Goal: Task Accomplishment & Management: Use online tool/utility

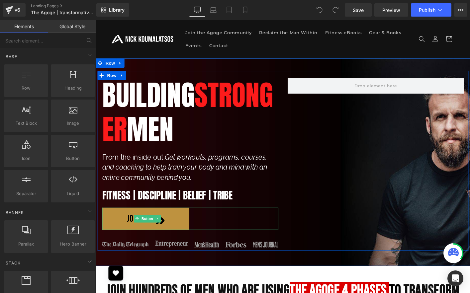
click at [208, 235] on div "JOIN NOW" at bounding box center [197, 234] width 189 height 24
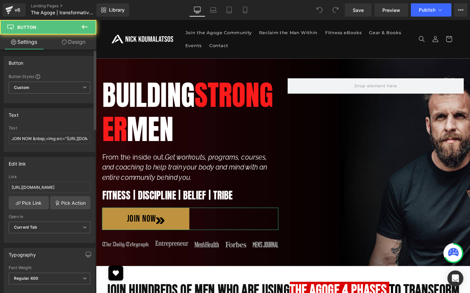
scroll to position [3, 0]
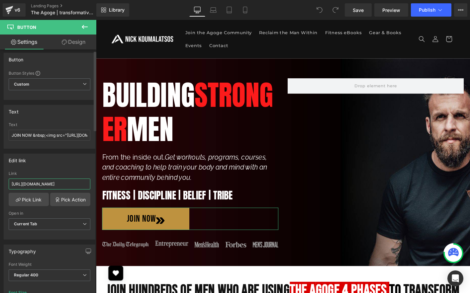
click at [61, 183] on input "[URL][DOMAIN_NAME]" at bounding box center [50, 184] width 82 height 11
click at [42, 197] on link "Pick Link" at bounding box center [29, 199] width 40 height 13
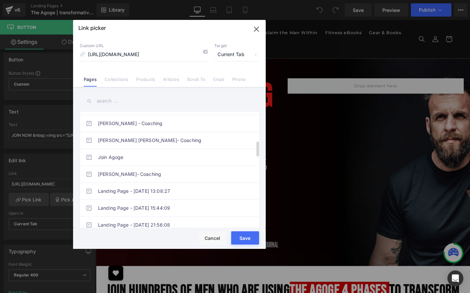
scroll to position [195, 0]
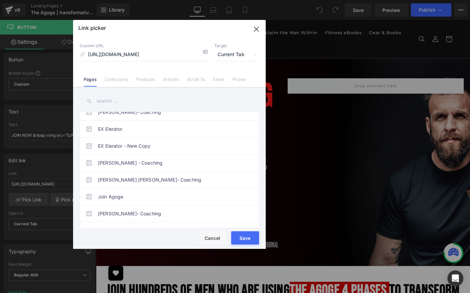
click at [150, 103] on input "text" at bounding box center [169, 101] width 179 height 15
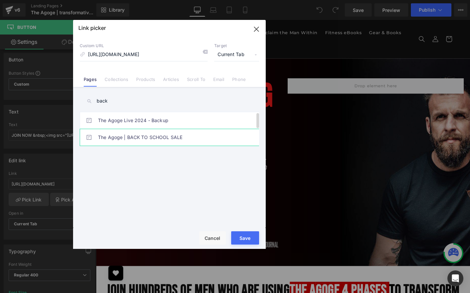
type input "back"
click at [154, 135] on link "The Agoge | BACK TO SCHOOL SALE" at bounding box center [171, 137] width 146 height 17
click at [239, 234] on button "Save" at bounding box center [245, 237] width 28 height 13
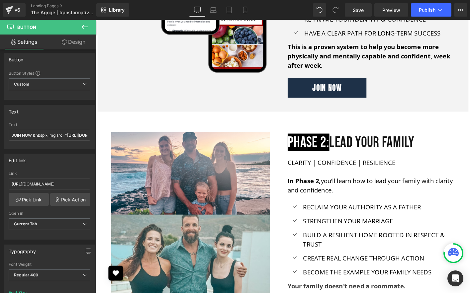
scroll to position [450, 0]
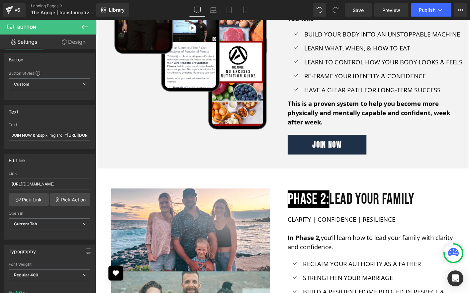
click at [397, 161] on div "JOIN NOW" at bounding box center [396, 154] width 189 height 22
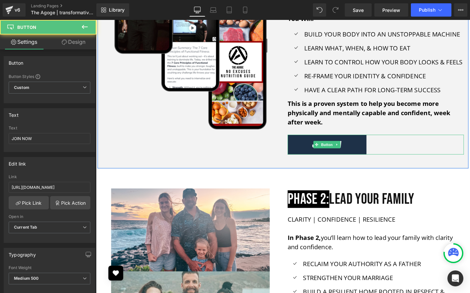
click at [397, 161] on div "JOIN NOW" at bounding box center [396, 154] width 189 height 22
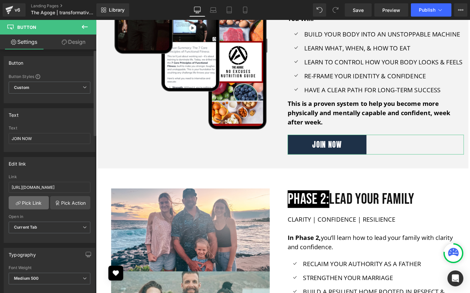
click at [26, 208] on link "Pick Link" at bounding box center [29, 202] width 40 height 13
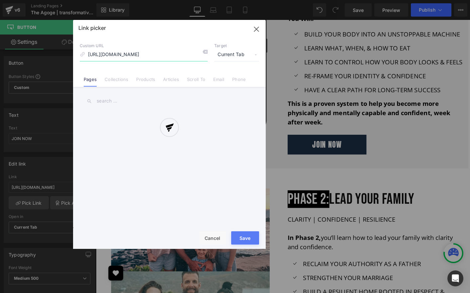
scroll to position [0, 21]
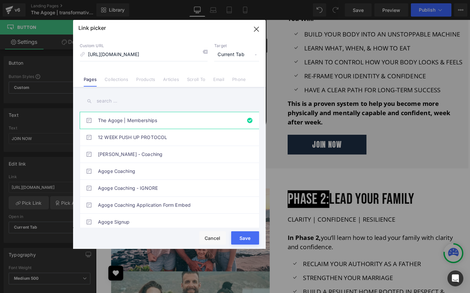
click at [124, 100] on input "text" at bounding box center [169, 101] width 179 height 15
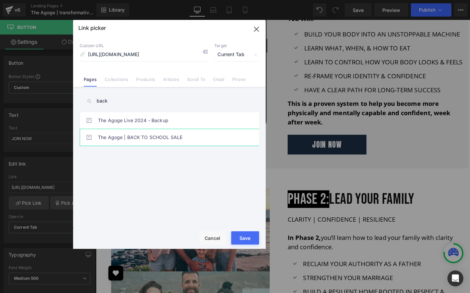
type input "back"
click at [138, 138] on link "The Agoge | BACK TO SCHOOL SALE" at bounding box center [171, 137] width 146 height 17
click at [248, 236] on button "Save" at bounding box center [245, 237] width 28 height 13
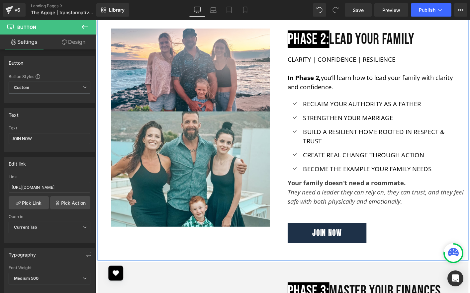
scroll to position [624, 0]
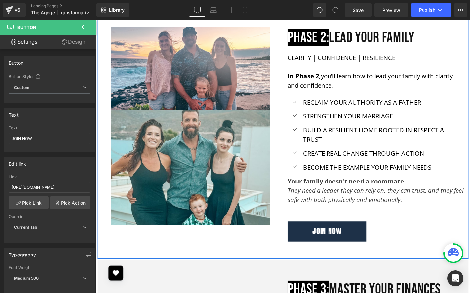
click at [296, 246] on div "Image PHASE 2: LEAD YOUR FAMILY Text Block CLARITY | CONFIDENCE | RESILIENCE I …" at bounding box center [297, 141] width 399 height 269
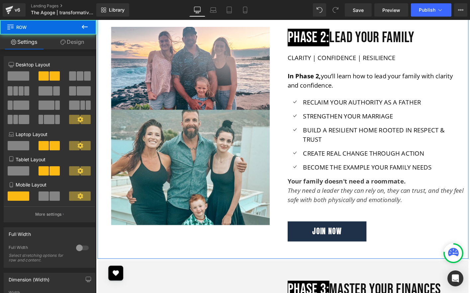
click at [295, 247] on div "Image PHASE 2: LEAD YOUR FAMILY Text Block CLARITY | CONFIDENCE | RESILIENCE I …" at bounding box center [297, 141] width 399 height 269
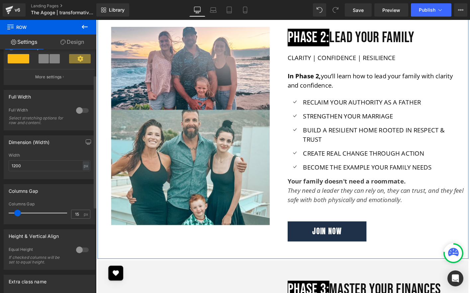
scroll to position [159, 0]
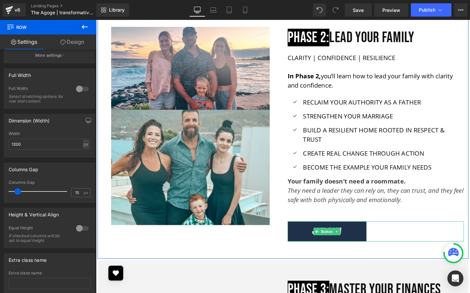
click at [404, 242] on div "JOIN NOW" at bounding box center [396, 247] width 189 height 22
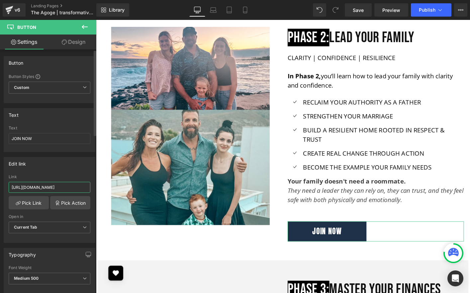
click at [76, 188] on input "[URL][DOMAIN_NAME]" at bounding box center [50, 187] width 82 height 11
click at [42, 202] on link "Pick Link" at bounding box center [29, 202] width 40 height 13
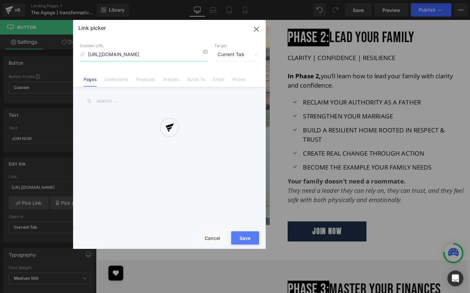
scroll to position [0, 21]
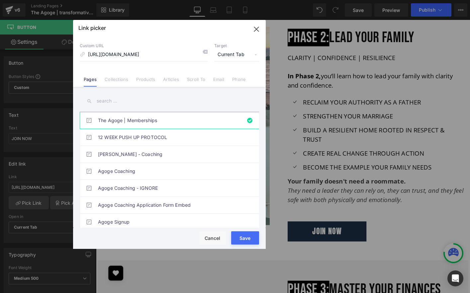
click at [129, 103] on input "text" at bounding box center [169, 101] width 179 height 15
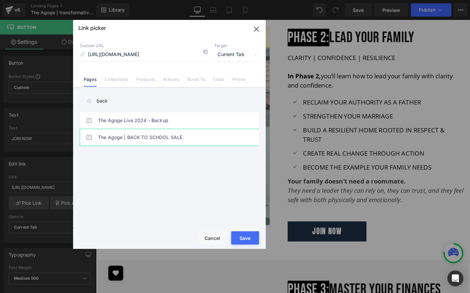
type input "back"
click at [142, 136] on link "The Agoge | BACK TO SCHOOL SALE" at bounding box center [171, 137] width 146 height 17
click at [241, 240] on button "Save" at bounding box center [245, 237] width 28 height 13
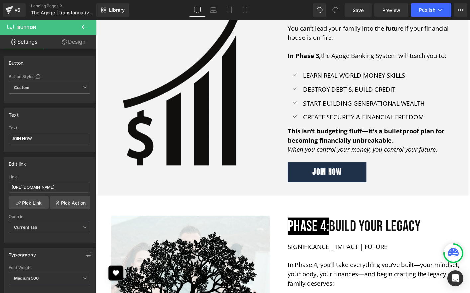
scroll to position [986, 0]
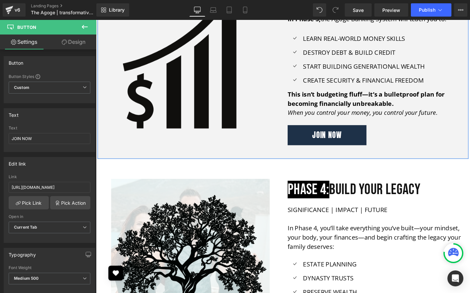
click at [291, 150] on div "Image PHASE 3: MASTER YOUR FINANCES Text Block CONTROL | STRATEGY | WEALTH You …" at bounding box center [297, 42] width 399 height 253
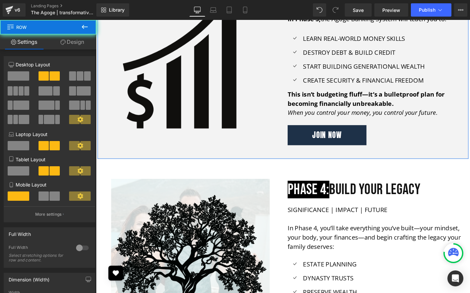
click at [294, 149] on div "Image" at bounding box center [197, 42] width 199 height 213
click at [296, 149] on div "Image" at bounding box center [197, 42] width 199 height 213
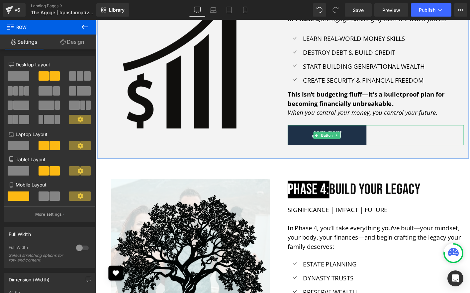
click at [387, 145] on div "JOIN NOW" at bounding box center [396, 144] width 189 height 22
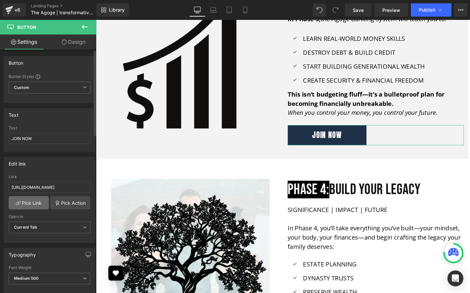
click at [42, 199] on link "Pick Link" at bounding box center [29, 202] width 40 height 13
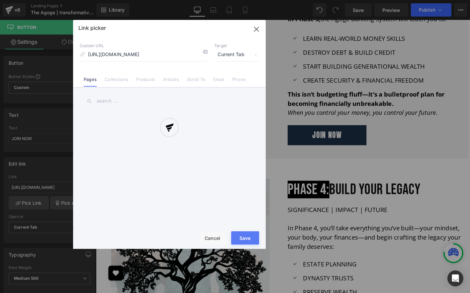
scroll to position [0, 21]
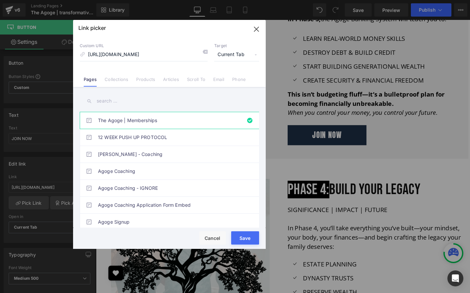
click at [145, 95] on input "text" at bounding box center [169, 101] width 179 height 15
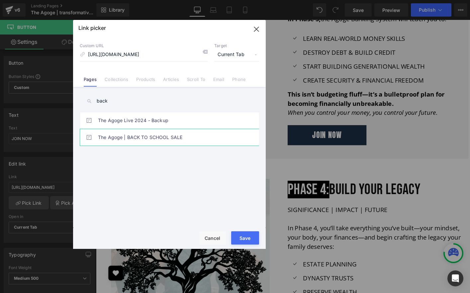
type input "back"
click at [149, 137] on link "The Agoge | BACK TO SCHOOL SALE" at bounding box center [171, 137] width 146 height 17
click at [242, 241] on button "Save" at bounding box center [245, 237] width 28 height 13
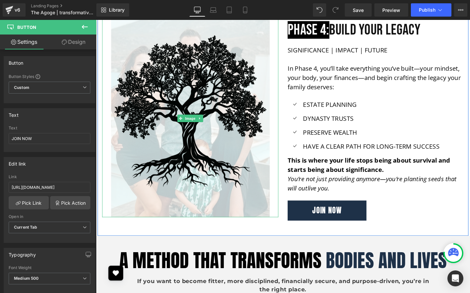
scroll to position [1204, 0]
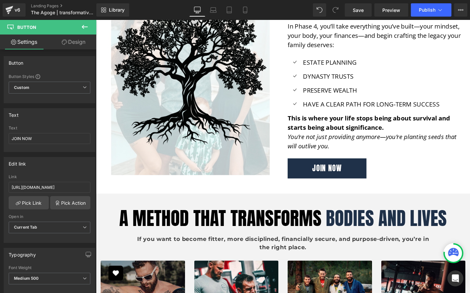
click at [394, 185] on div "JOIN NOW" at bounding box center [396, 180] width 189 height 22
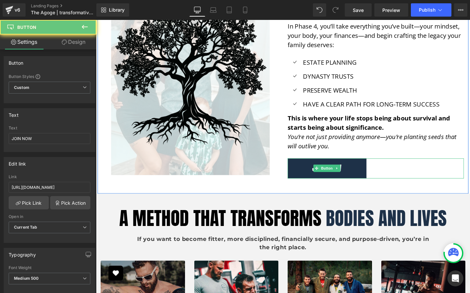
click at [394, 185] on div "JOIN NOW" at bounding box center [396, 180] width 189 height 22
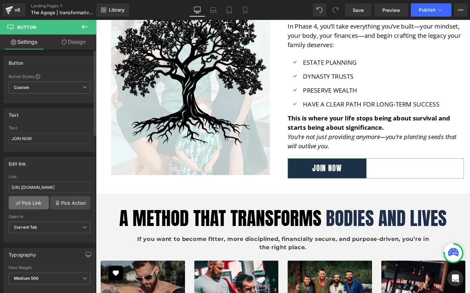
click at [36, 204] on link "Pick Link" at bounding box center [29, 202] width 40 height 13
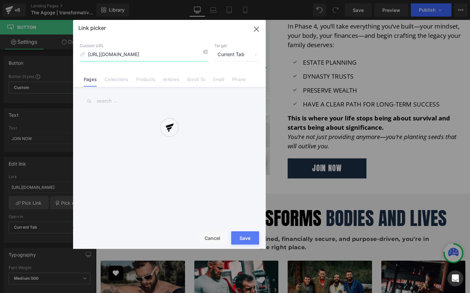
scroll to position [0, 21]
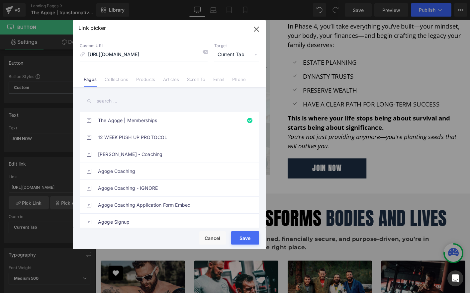
click at [161, 94] on input "text" at bounding box center [169, 101] width 179 height 15
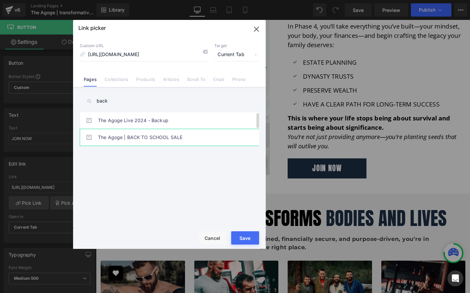
type input "back"
click at [169, 137] on link "The Agoge | BACK TO SCHOOL SALE" at bounding box center [171, 137] width 146 height 17
click at [251, 236] on button "Save" at bounding box center [245, 237] width 28 height 13
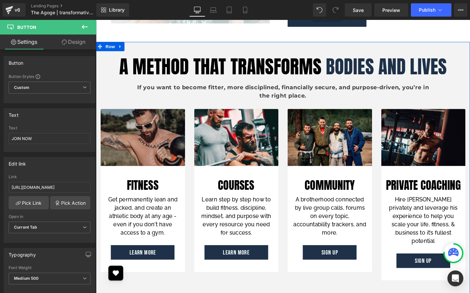
scroll to position [1367, 0]
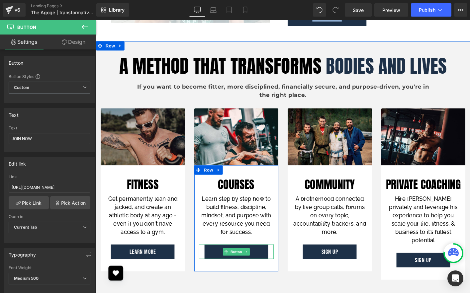
click at [284, 266] on div "LEARN MORE" at bounding box center [247, 269] width 81 height 16
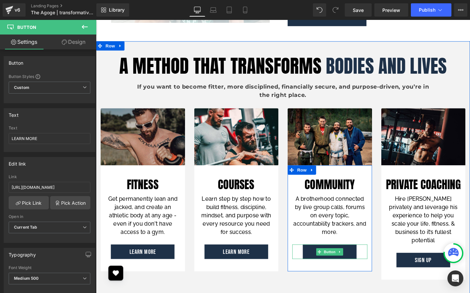
click at [380, 261] on div "SIGN UP" at bounding box center [347, 269] width 81 height 16
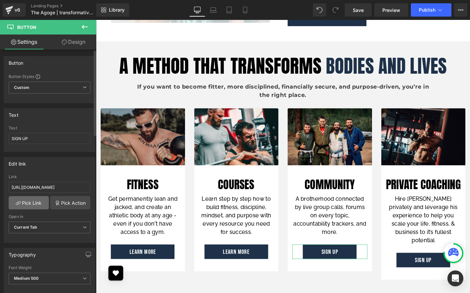
click at [40, 200] on link "Pick Link" at bounding box center [29, 202] width 40 height 13
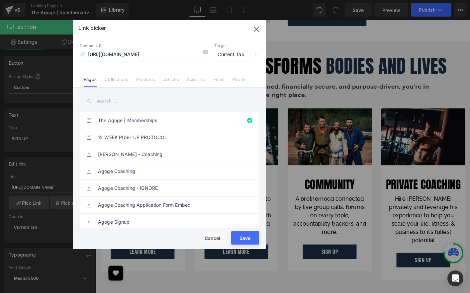
scroll to position [0, 0]
click at [134, 100] on input "text" at bounding box center [169, 101] width 179 height 15
click at [255, 32] on icon "button" at bounding box center [256, 29] width 11 height 11
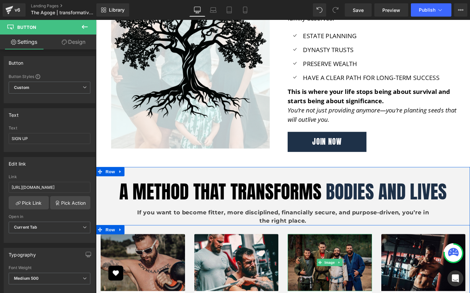
scroll to position [1136, 0]
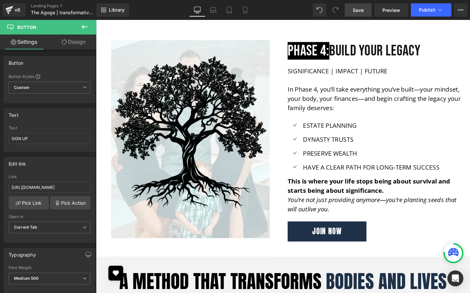
click at [368, 13] on link "Save" at bounding box center [358, 9] width 27 height 13
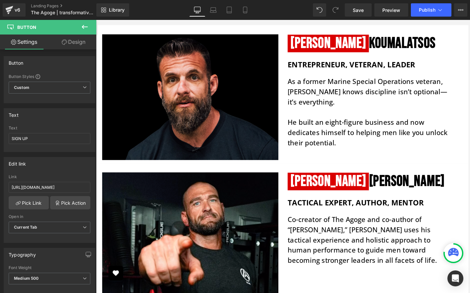
scroll to position [1610, 0]
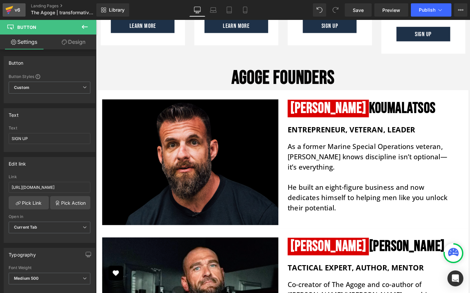
click at [17, 11] on div "v6" at bounding box center [17, 10] width 8 height 9
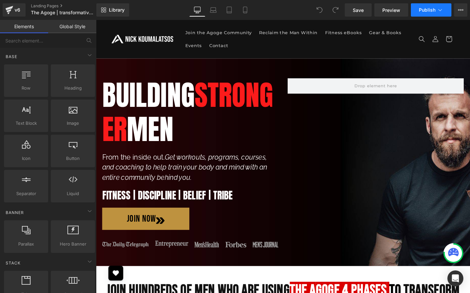
click at [421, 14] on button "Publish" at bounding box center [431, 9] width 41 height 13
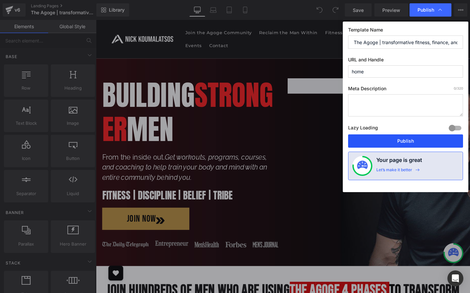
click at [394, 143] on button "Publish" at bounding box center [405, 141] width 115 height 13
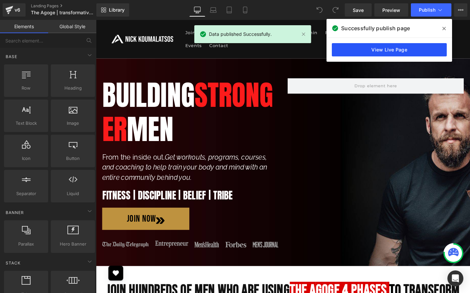
click at [412, 47] on link "View Live Page" at bounding box center [389, 49] width 115 height 13
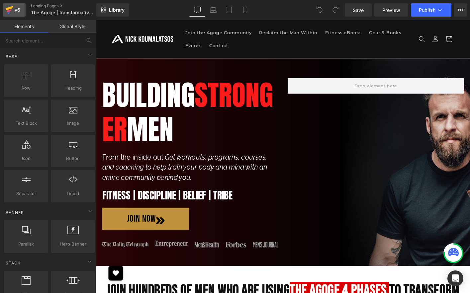
click at [19, 10] on div "v6" at bounding box center [17, 10] width 8 height 9
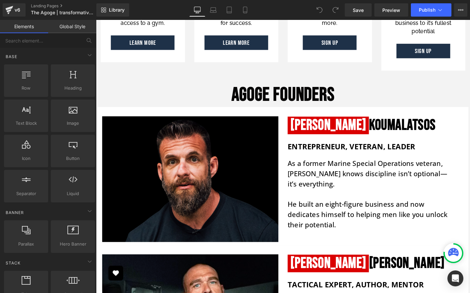
scroll to position [1540, 0]
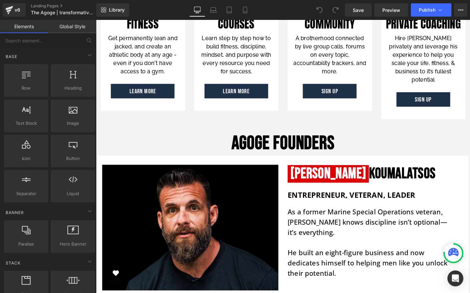
click at [96, 20] on div at bounding box center [96, 20] width 0 height 0
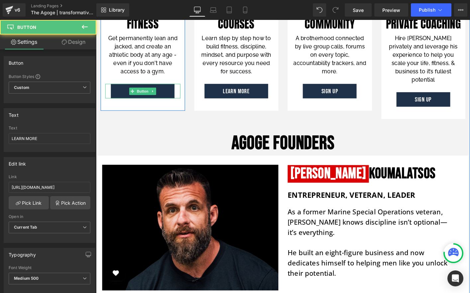
click at [183, 98] on div "LEARN MORE" at bounding box center [146, 97] width 81 height 16
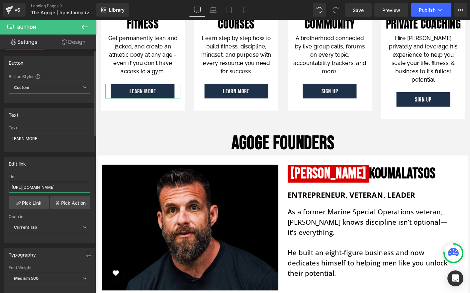
click at [54, 185] on input "https://shop.nickkoumalatsos.com/pages/agoge-fitness" at bounding box center [50, 187] width 82 height 11
click at [36, 205] on link "Pick Link" at bounding box center [29, 202] width 40 height 13
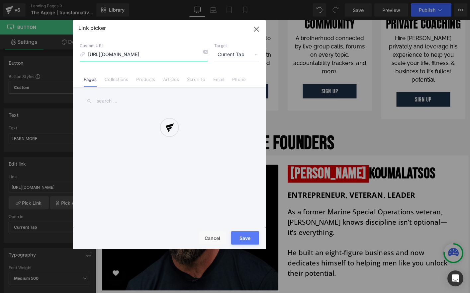
scroll to position [0, 7]
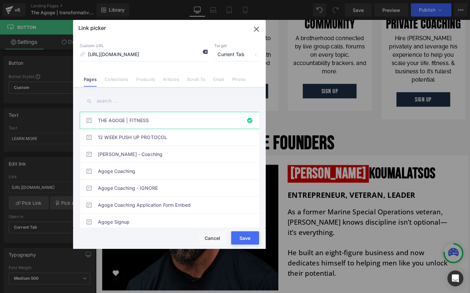
click at [203, 53] on icon at bounding box center [204, 51] width 5 height 5
click at [187, 55] on input "https://shop.nickkoumalatsos.com/pages/agoge-fitness" at bounding box center [144, 54] width 128 height 13
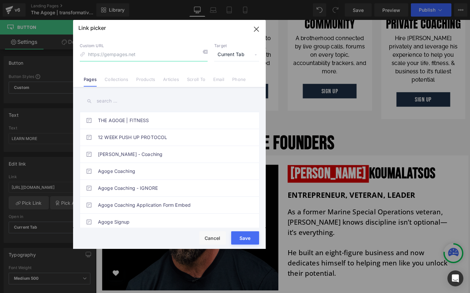
paste input "https://shop.nickkoumalatsos.com/pages/the-agoge-fitness2"
type input "https://shop.nickkoumalatsos.com/pages/the-agoge-fitness2"
click at [253, 235] on button "Save" at bounding box center [245, 237] width 28 height 13
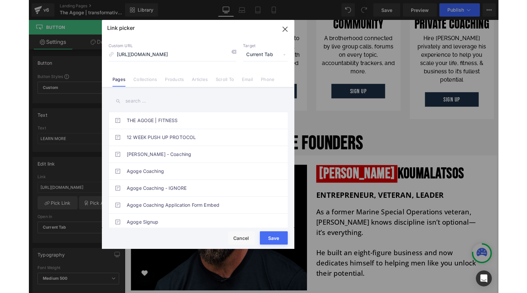
scroll to position [0, 0]
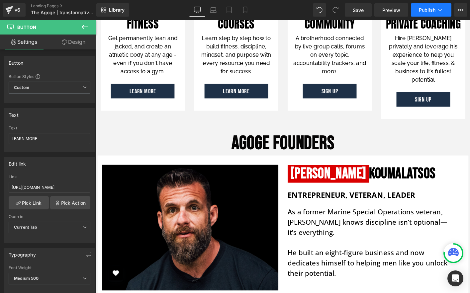
click at [415, 13] on button "Publish" at bounding box center [431, 9] width 41 height 13
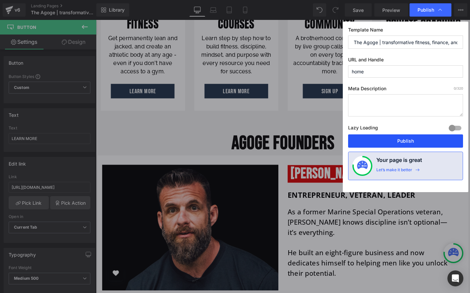
click at [383, 141] on button "Publish" at bounding box center [405, 141] width 115 height 13
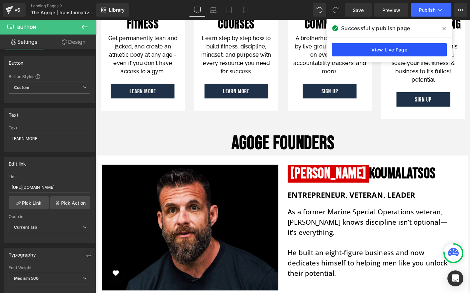
click at [365, 49] on link "View Live Page" at bounding box center [389, 49] width 115 height 13
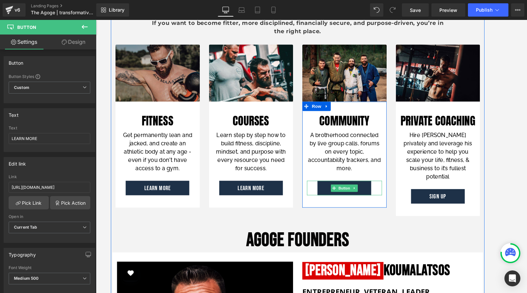
scroll to position [1348, 0]
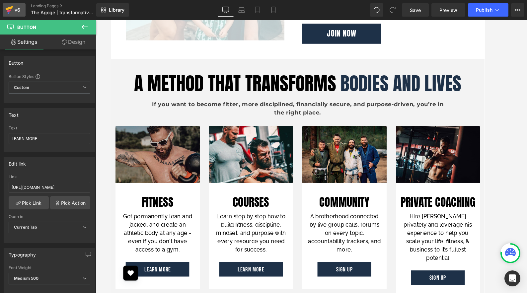
click at [14, 9] on div "v6" at bounding box center [17, 10] width 8 height 9
